Goal: Task Accomplishment & Management: Complete application form

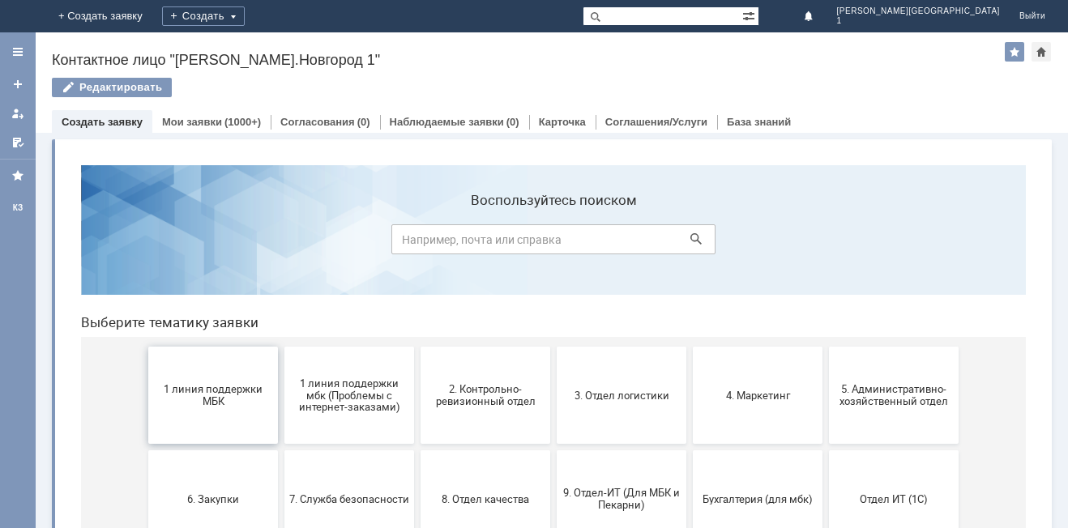
click at [236, 394] on span "1 линия поддержки МБК" at bounding box center [213, 395] width 120 height 24
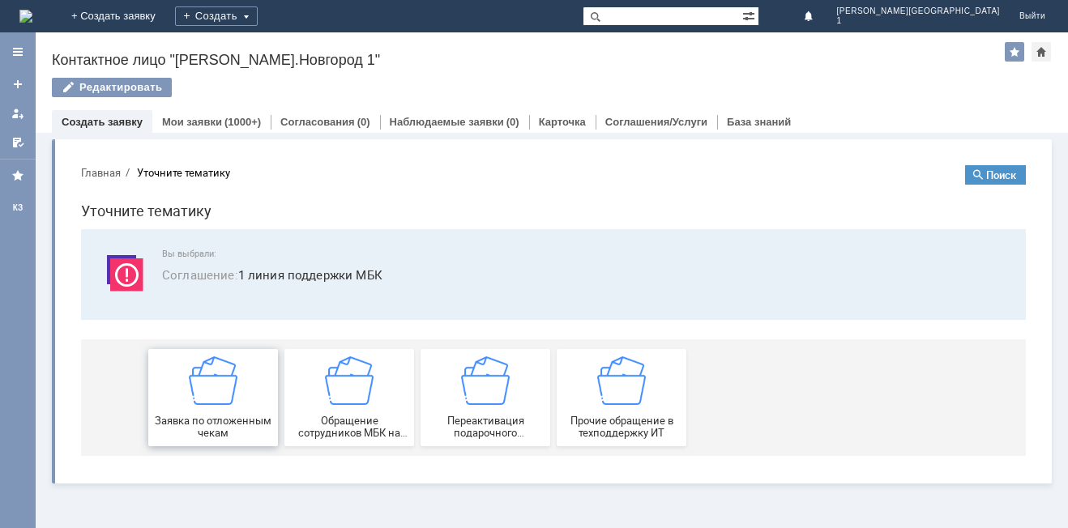
click at [230, 402] on img at bounding box center [213, 380] width 49 height 49
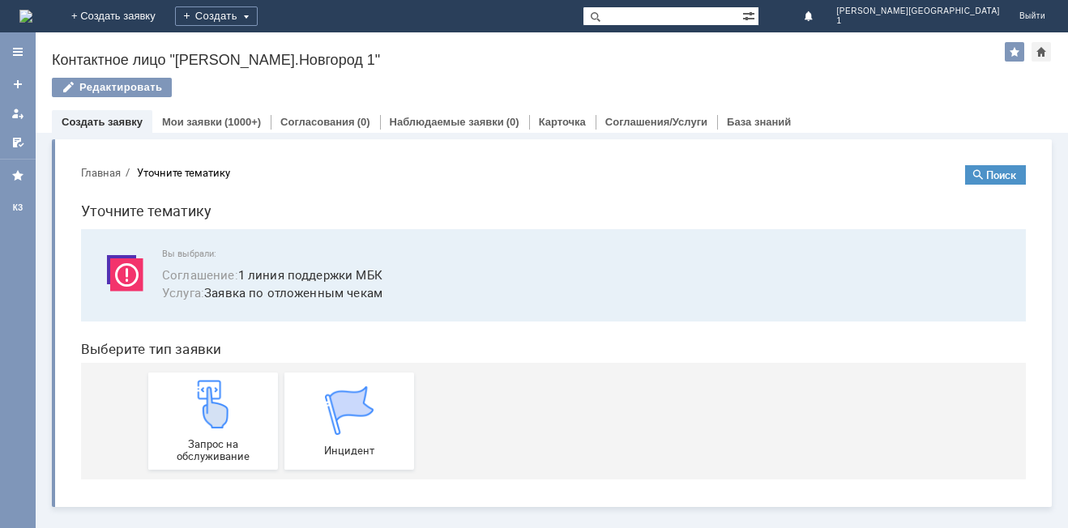
click at [230, 402] on img at bounding box center [213, 404] width 49 height 49
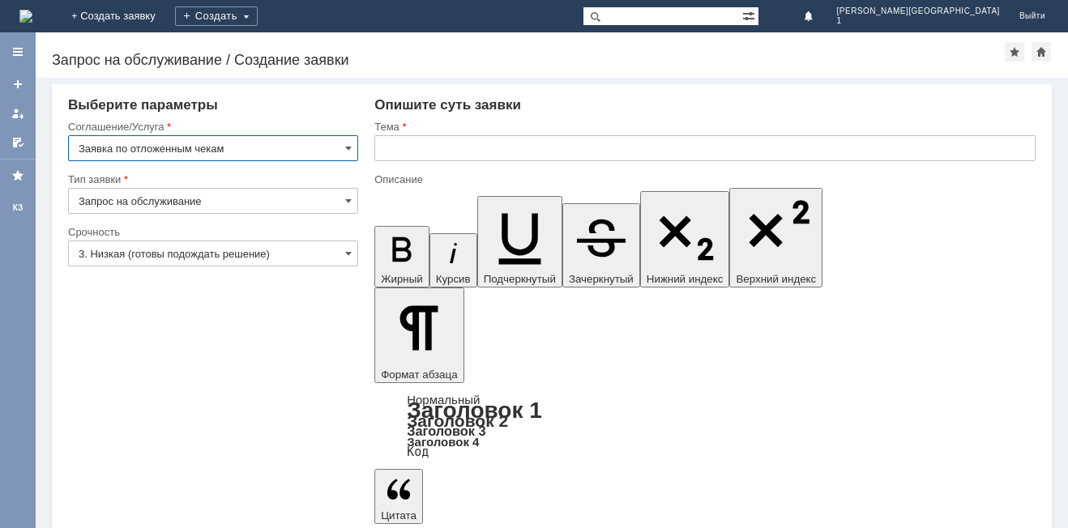
click at [253, 254] on input "3. Низкая (готовы подождать решение)" at bounding box center [213, 254] width 290 height 26
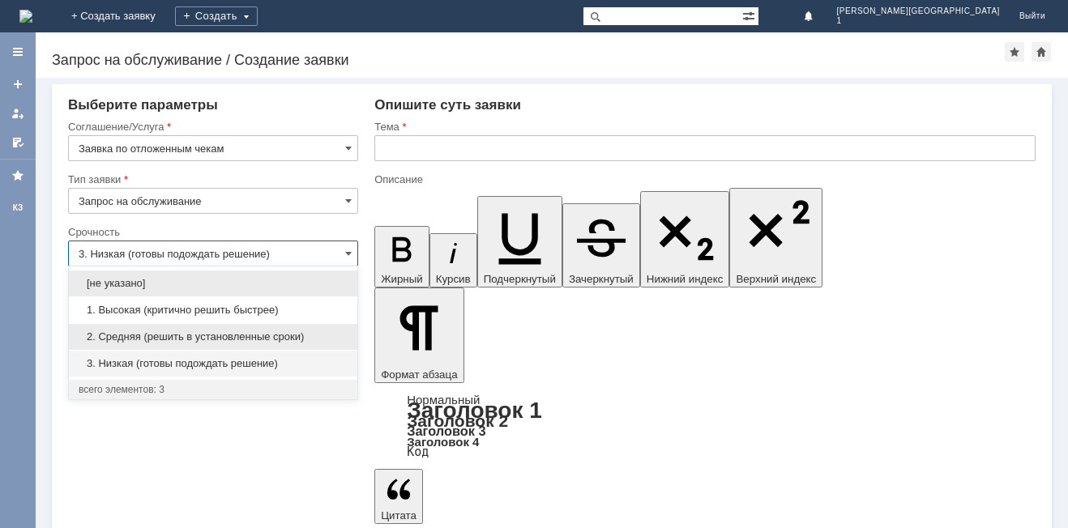
click at [205, 335] on span "2. Средняя (решить в установленные сроки)" at bounding box center [213, 336] width 269 height 13
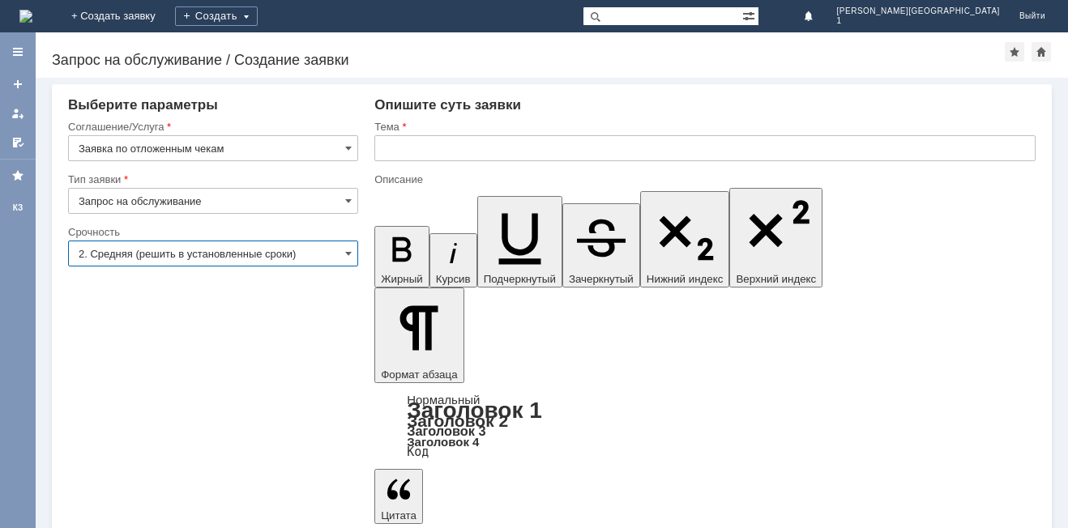
type input "2. Средняя (решить в установленные сроки)"
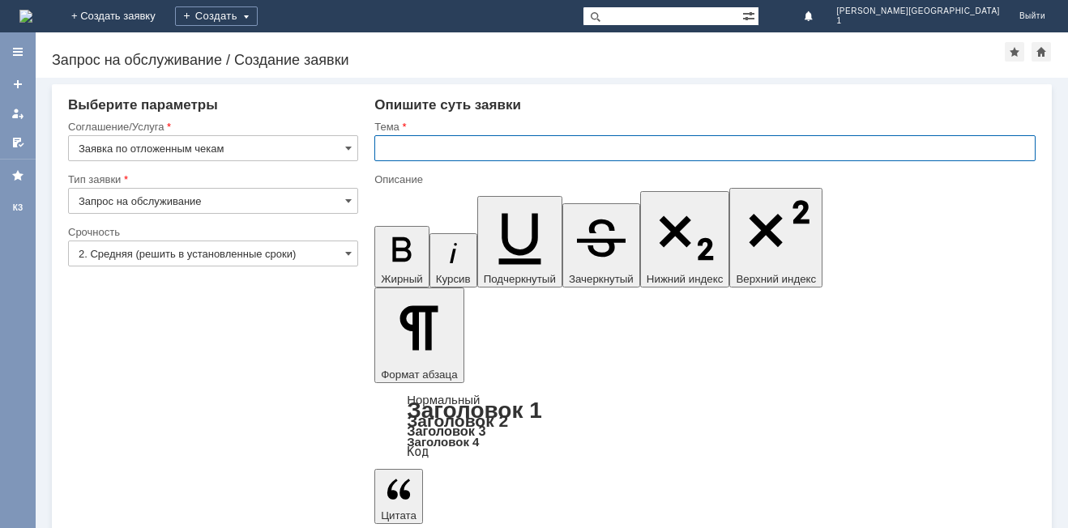
click at [407, 148] on input "text" at bounding box center [704, 148] width 661 height 26
type input "Отложенный чек"
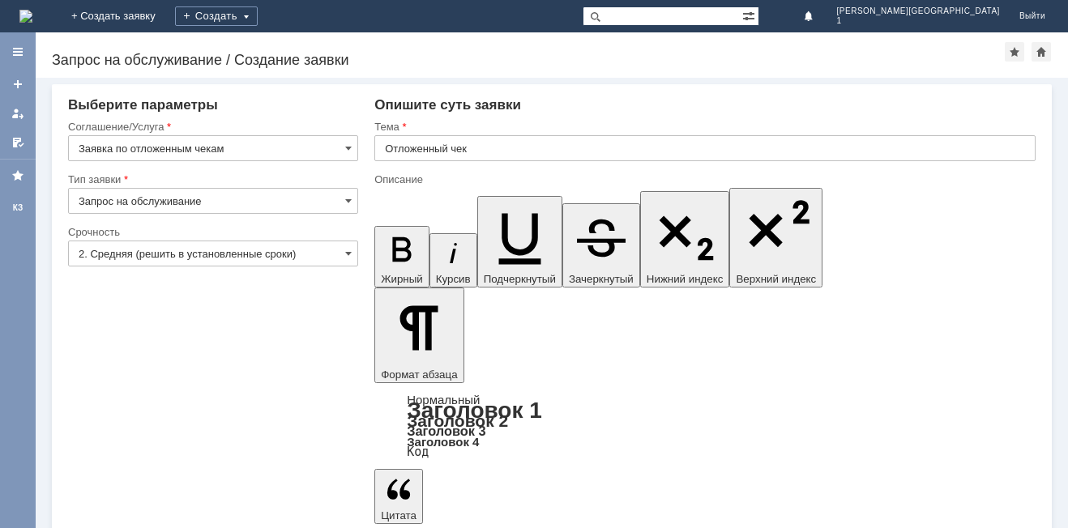
drag, startPoint x: 869, startPoint y: 4518, endPoint x: 500, endPoint y: 4320, distance: 418.9
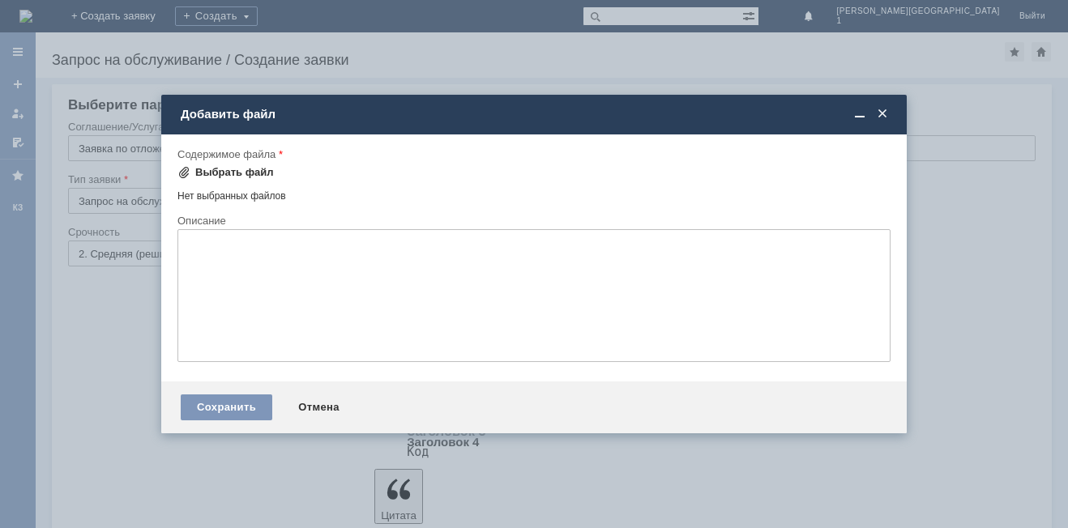
click at [246, 171] on div "Выбрать файл" at bounding box center [234, 172] width 79 height 13
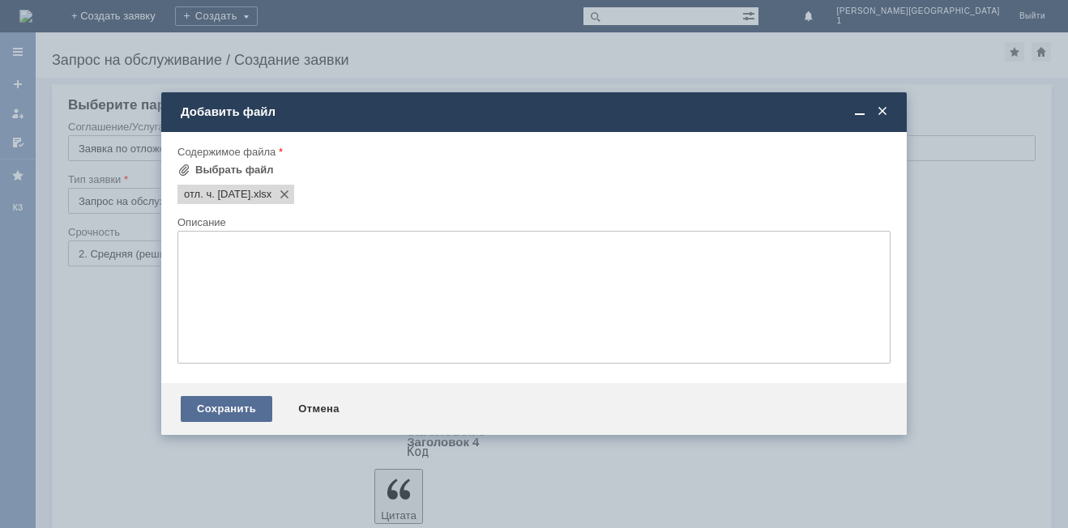
click at [224, 402] on div "Сохранить" at bounding box center [227, 409] width 92 height 26
